Goal: Information Seeking & Learning: Find specific fact

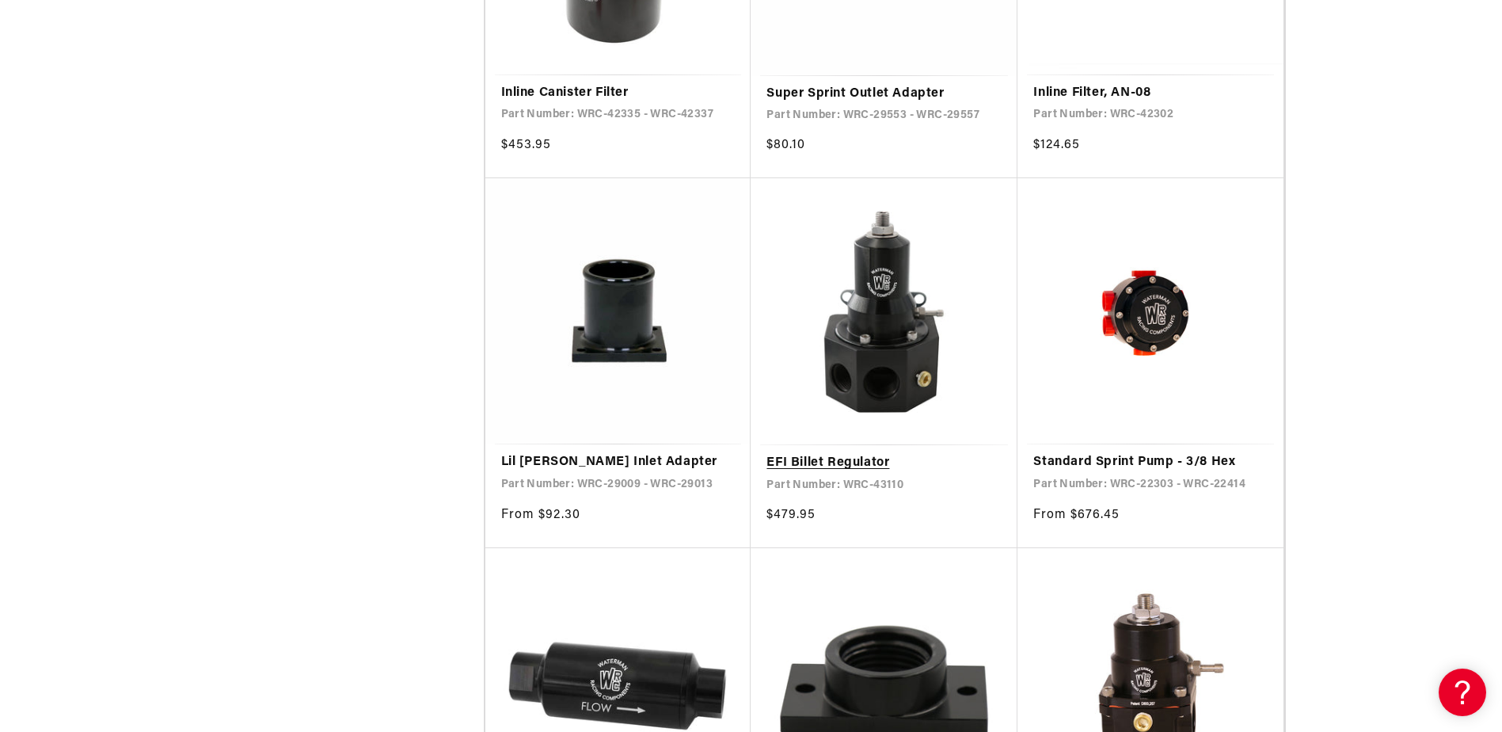
scroll to position [3009, 0]
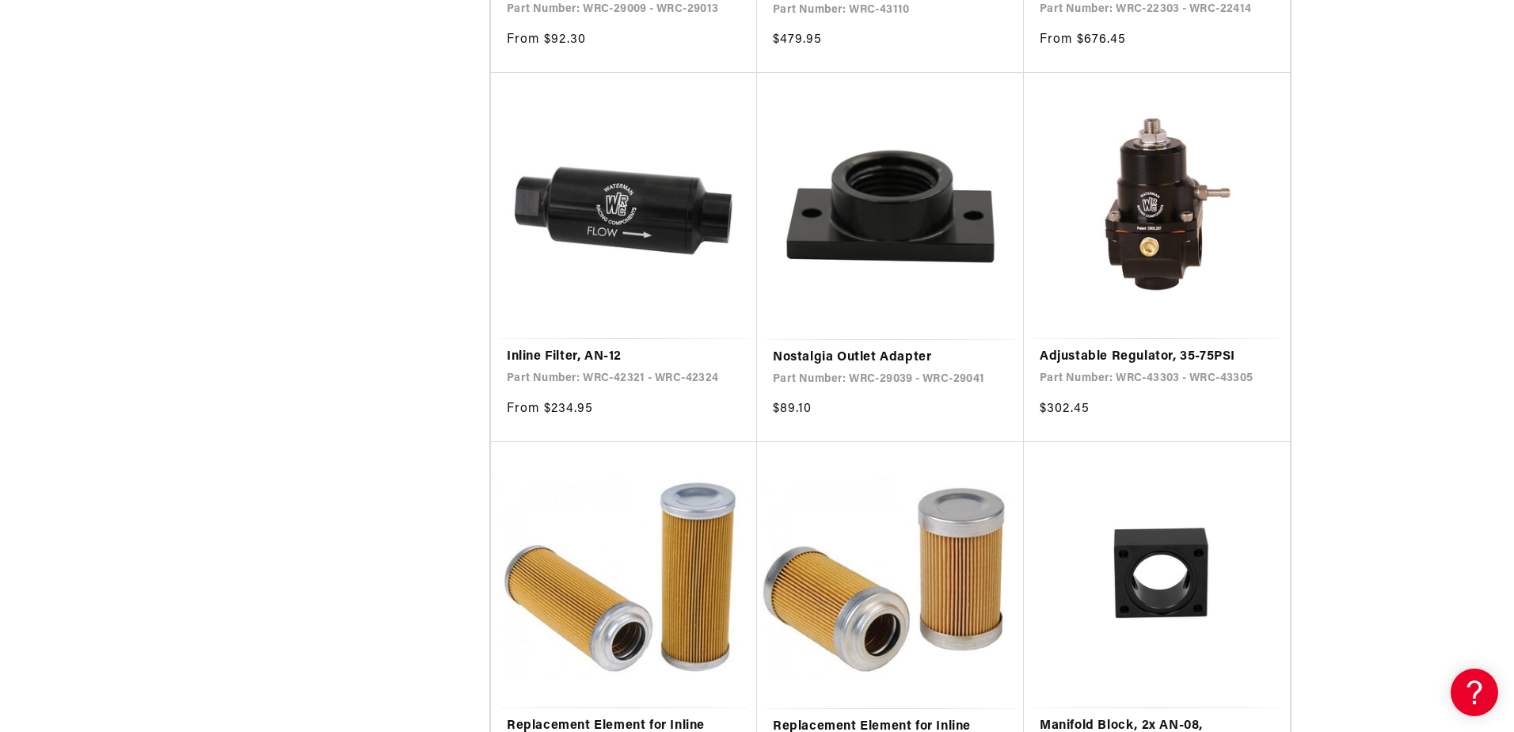
click at [349, 295] on div "Close dialog NOT SO FAST! No time to browse? No problem. Sign up and we'll keep…" at bounding box center [757, 366] width 1514 height 732
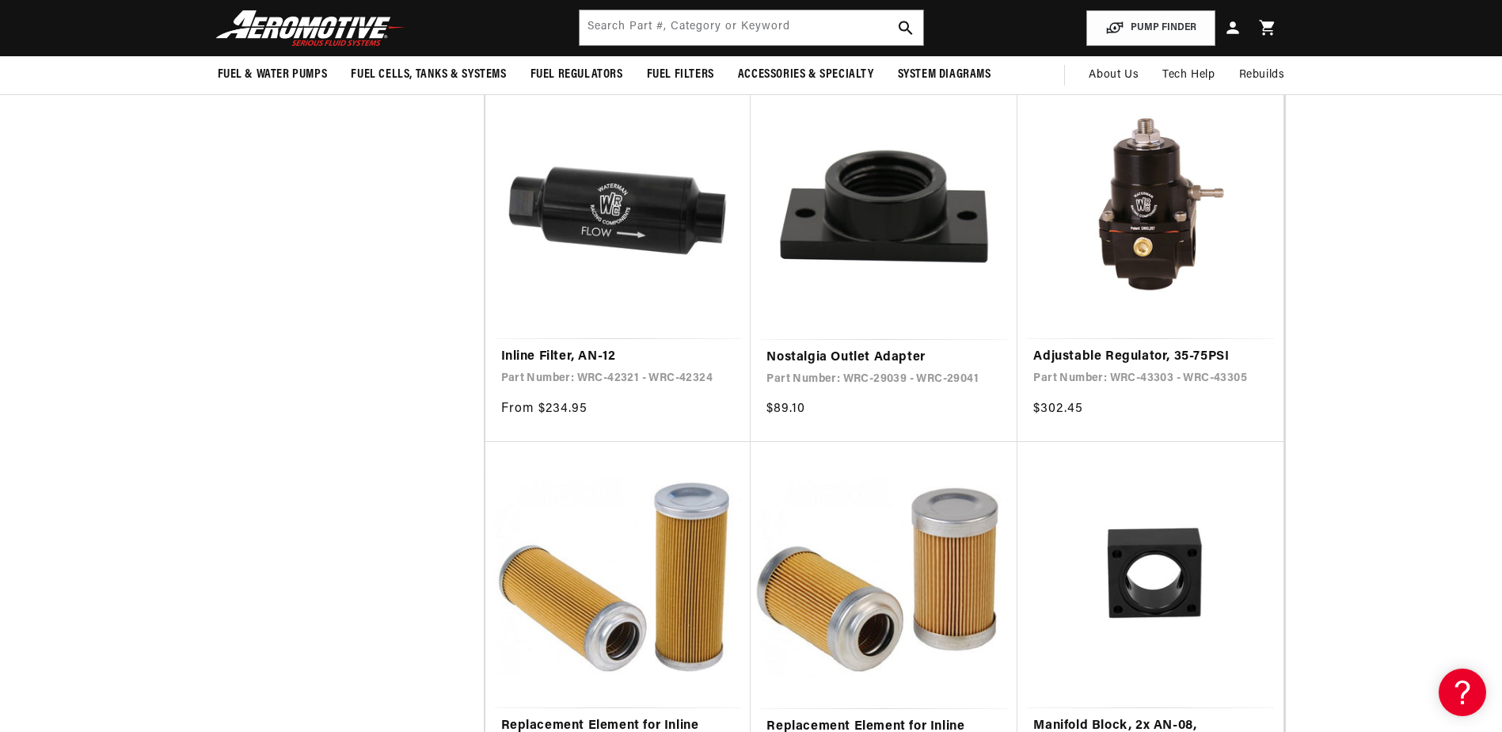
scroll to position [2455, 0]
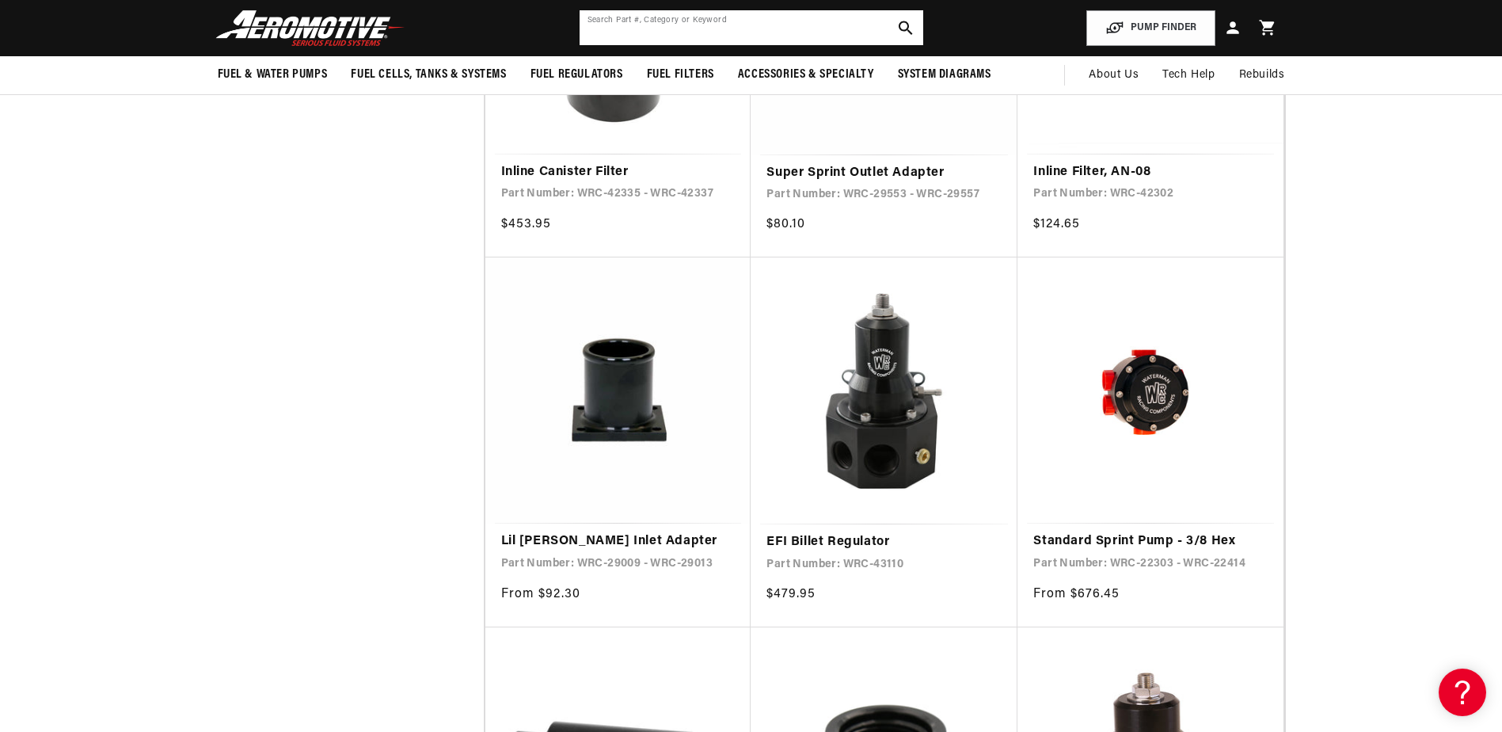
click at [682, 27] on input "text" at bounding box center [752, 27] width 344 height 35
type input "252000mf"
